Goal: Communication & Community: Answer question/provide support

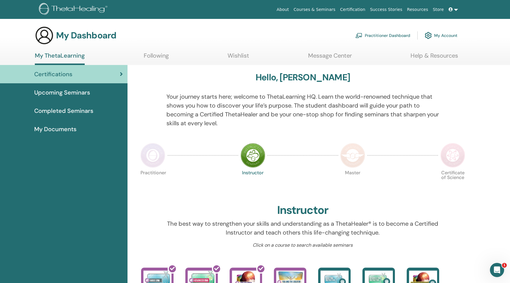
click at [302, 53] on ul "My ThetaLearning Following Wishlist Message Center Help & Resources" at bounding box center [246, 58] width 423 height 13
click at [317, 56] on link "Message Center" at bounding box center [330, 58] width 44 height 12
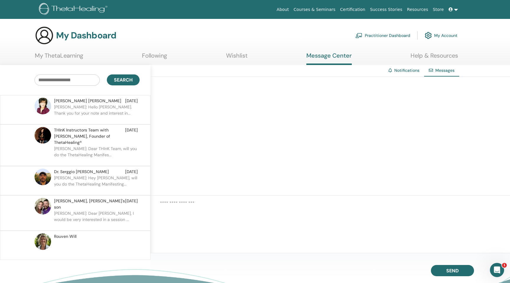
click at [128, 103] on span "[DATE]" at bounding box center [131, 101] width 13 height 6
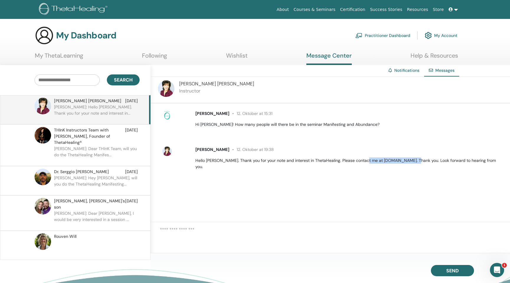
drag, startPoint x: 416, startPoint y: 161, endPoint x: 362, endPoint y: 162, distance: 54.4
click at [362, 162] on p "Hello [PERSON_NAME]. Thank you for your note and interest in ThetaHealing. Plea…" at bounding box center [349, 163] width 308 height 12
copy p "www.ThetaHealingGuide.com"
click at [170, 115] on img at bounding box center [166, 114] width 9 height 9
click at [90, 210] on p "[PERSON_NAME]: Dear [PERSON_NAME], I would be very interested in a session ..." at bounding box center [97, 219] width 86 height 18
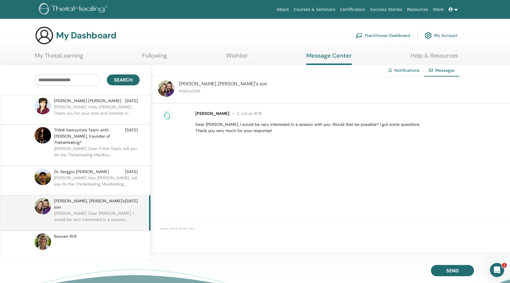
click at [92, 231] on div "Rouven Will" at bounding box center [75, 245] width 151 height 29
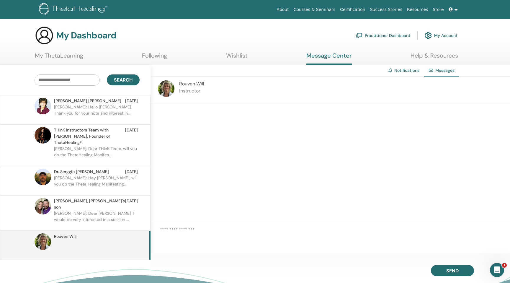
click at [94, 210] on p "[PERSON_NAME]: Dear [PERSON_NAME], I would be very interested in a session ..." at bounding box center [97, 219] width 86 height 18
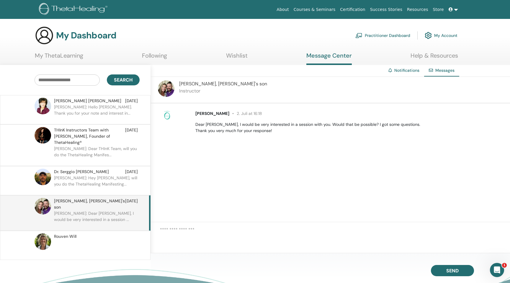
click at [74, 55] on link "My ThetaLearning" at bounding box center [59, 58] width 48 height 12
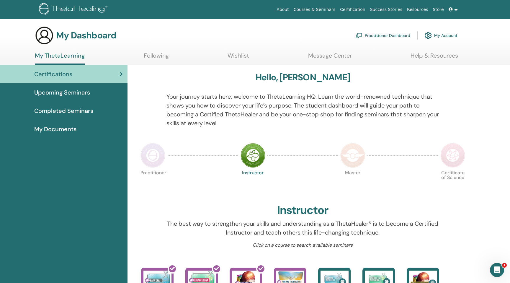
click at [153, 161] on img at bounding box center [153, 155] width 25 height 25
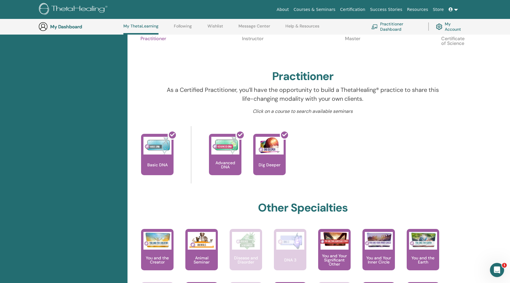
scroll to position [52, 0]
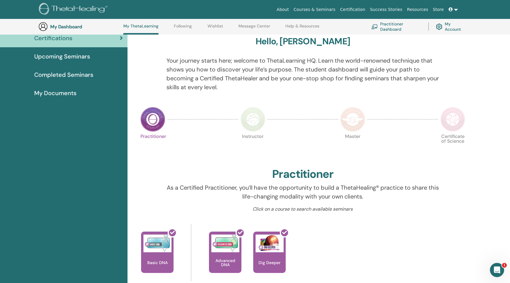
click at [393, 29] on link "Practitioner Dashboard" at bounding box center [396, 26] width 50 height 13
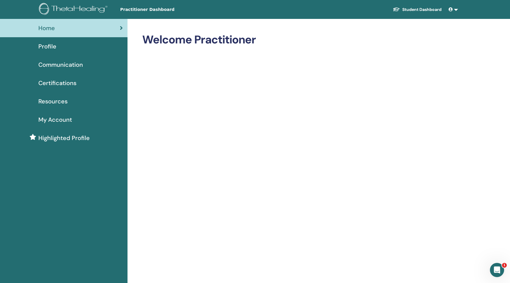
click at [74, 134] on span "Highlighted Profile" at bounding box center [63, 137] width 51 height 9
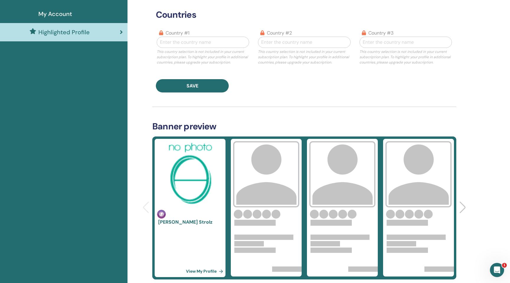
scroll to position [103, 0]
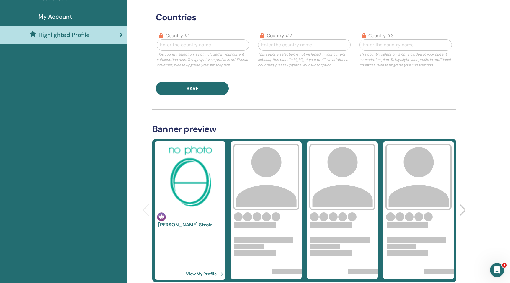
click at [185, 45] on div at bounding box center [203, 45] width 86 height 8
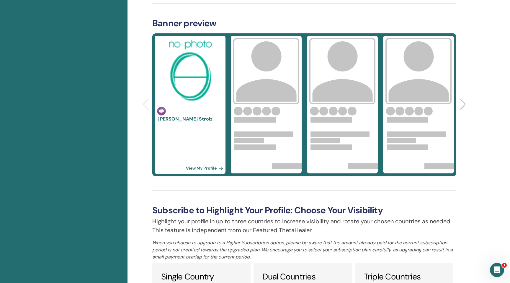
scroll to position [206, 0]
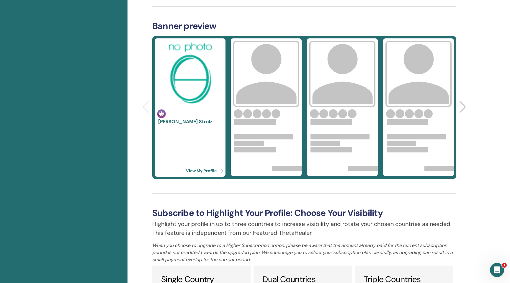
click at [172, 121] on link "Lukas Strolz" at bounding box center [185, 121] width 54 height 6
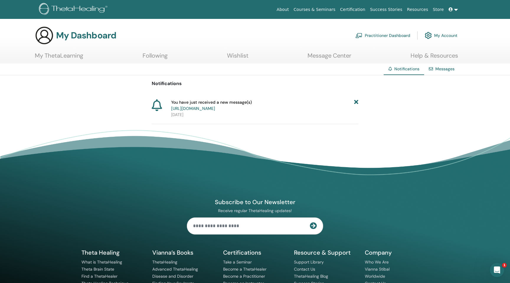
click at [215, 110] on link "https://member.thetahealing.com/message-center/messages/f17556a2-0284-4522-bc22…" at bounding box center [193, 108] width 44 height 5
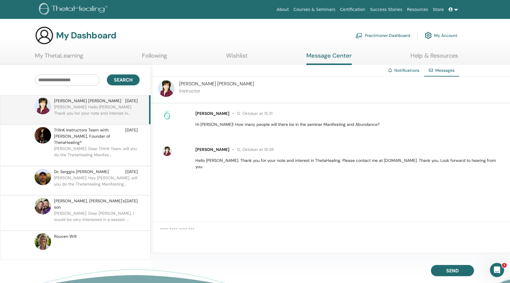
click at [177, 86] on div "[PERSON_NAME] Instructor" at bounding box center [331, 90] width 360 height 27
click at [87, 12] on img at bounding box center [74, 9] width 71 height 13
